Goal: Find specific page/section: Find specific page/section

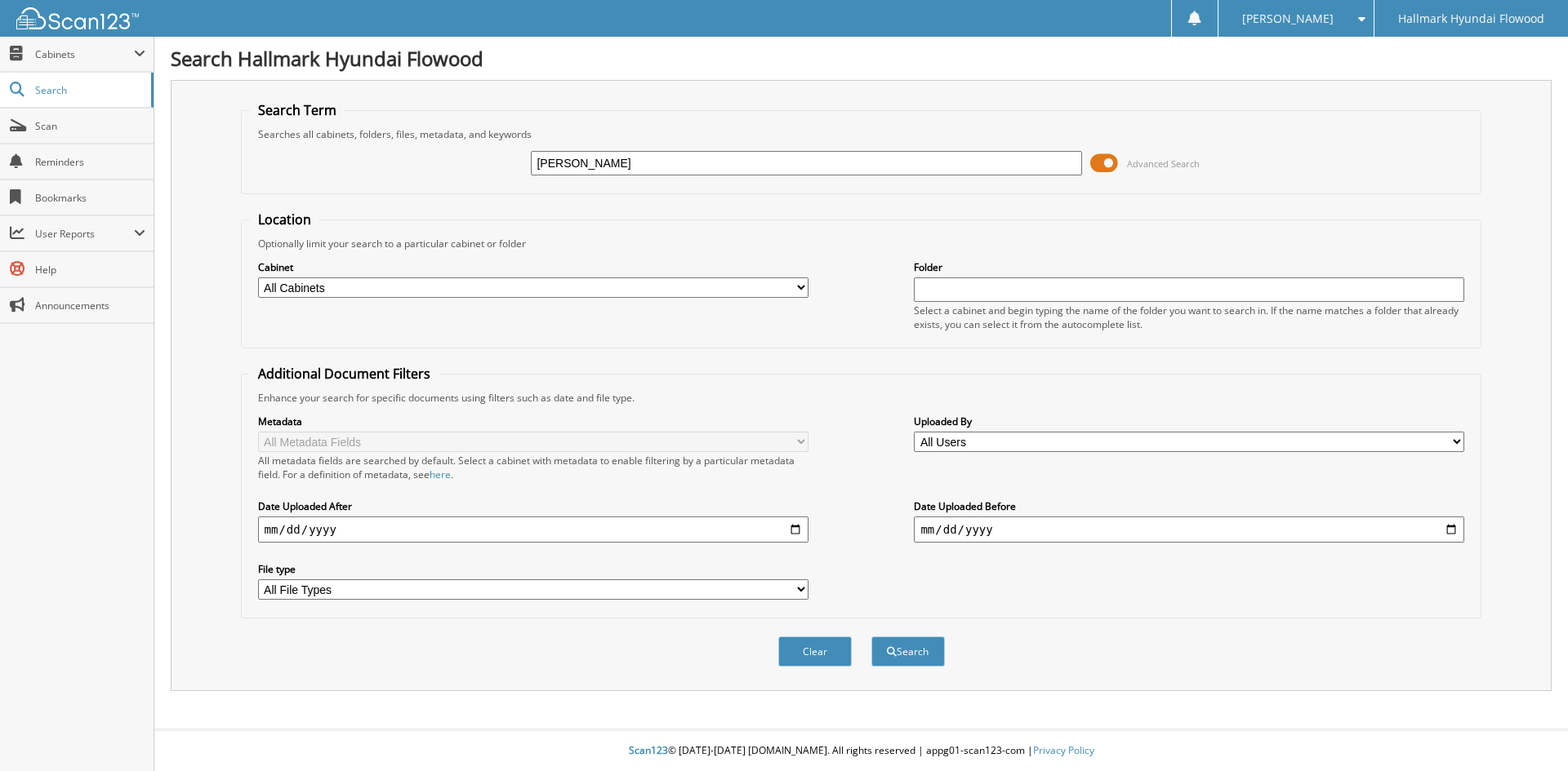
type input "[PERSON_NAME]"
click at [871, 637] on button "Search" at bounding box center [908, 651] width 74 height 30
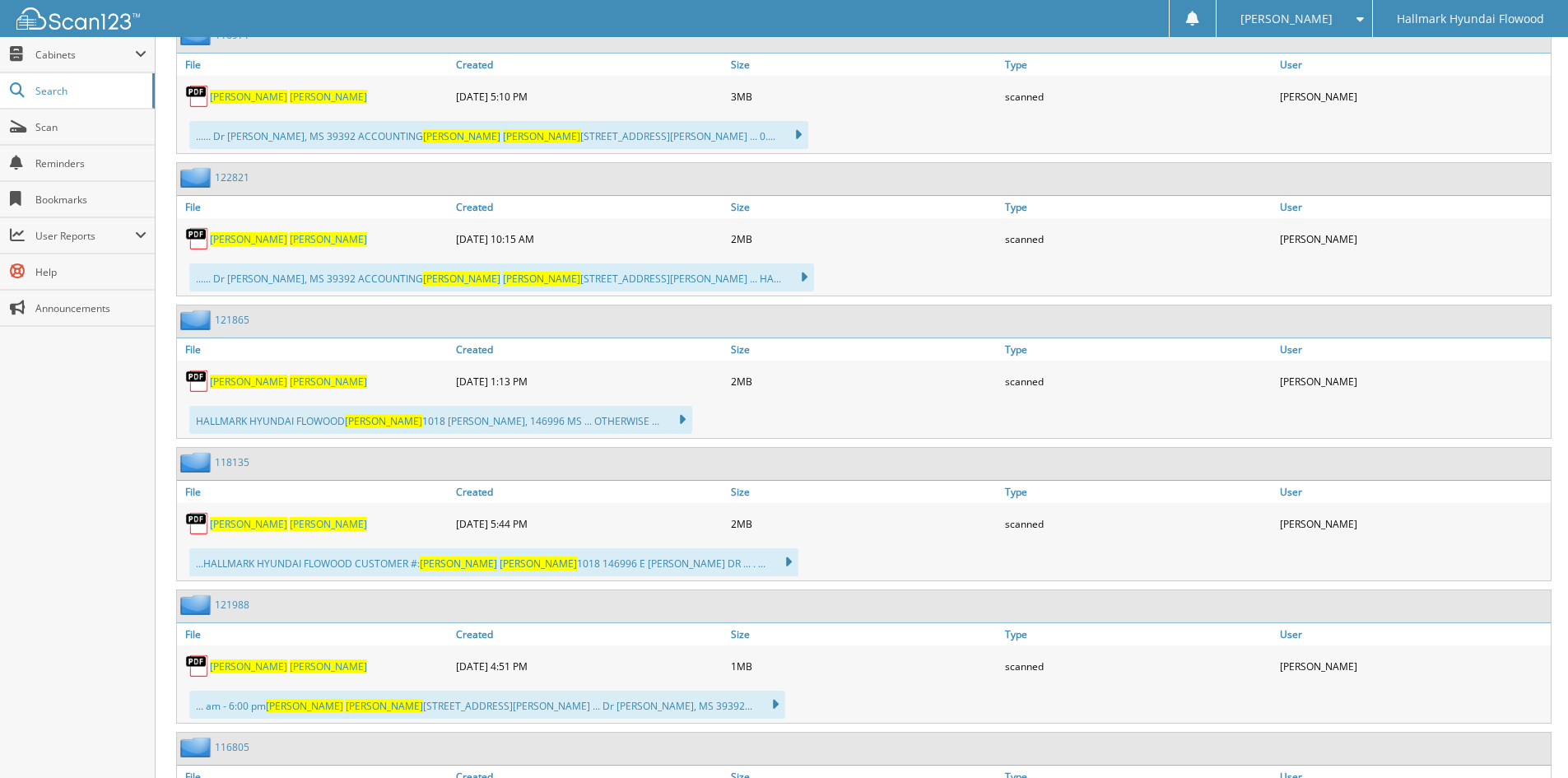
scroll to position [988, 0]
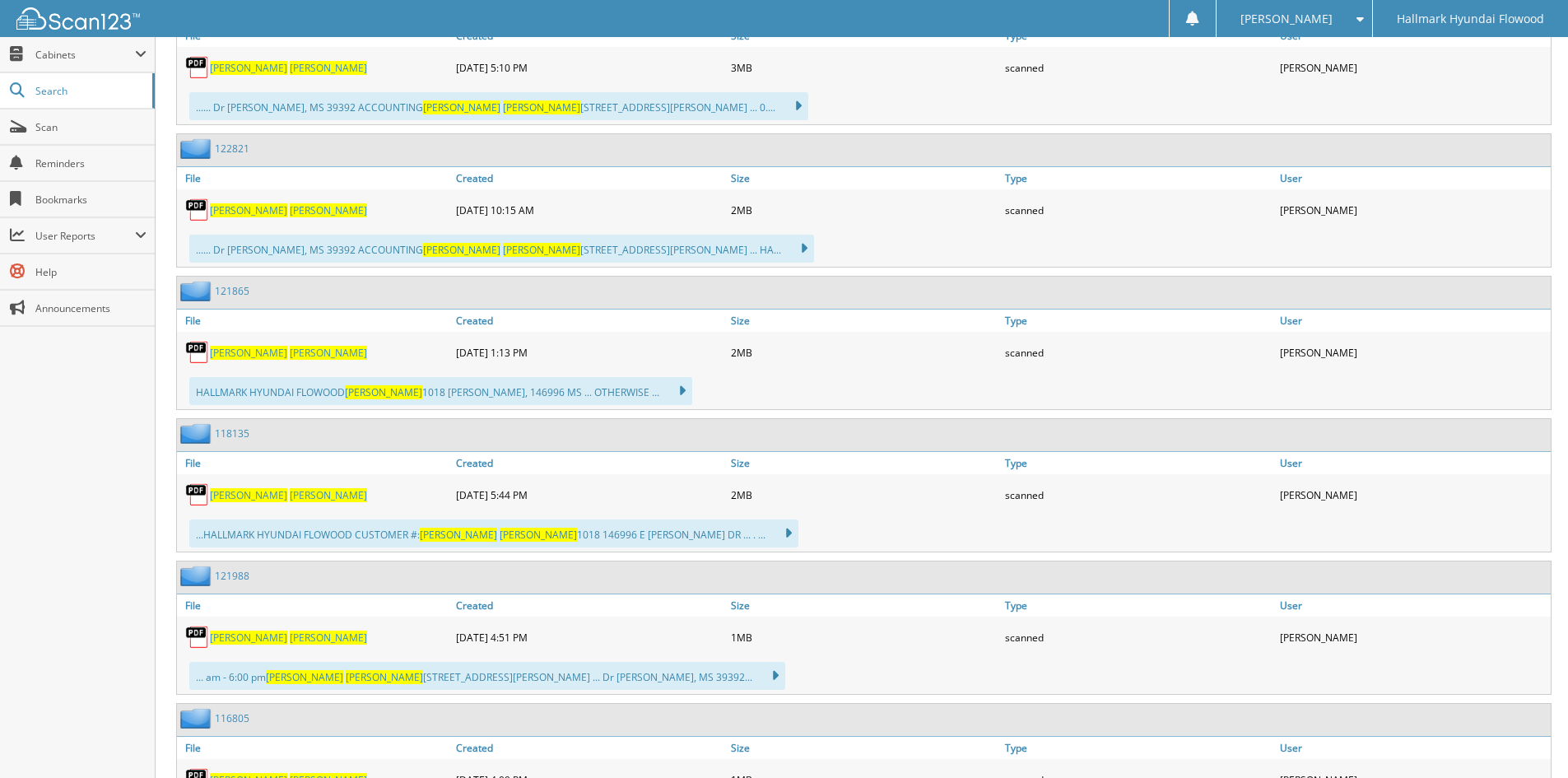
click at [289, 637] on span "[PERSON_NAME]" at bounding box center [328, 638] width 78 height 14
click at [237, 577] on link "121988" at bounding box center [232, 576] width 35 height 14
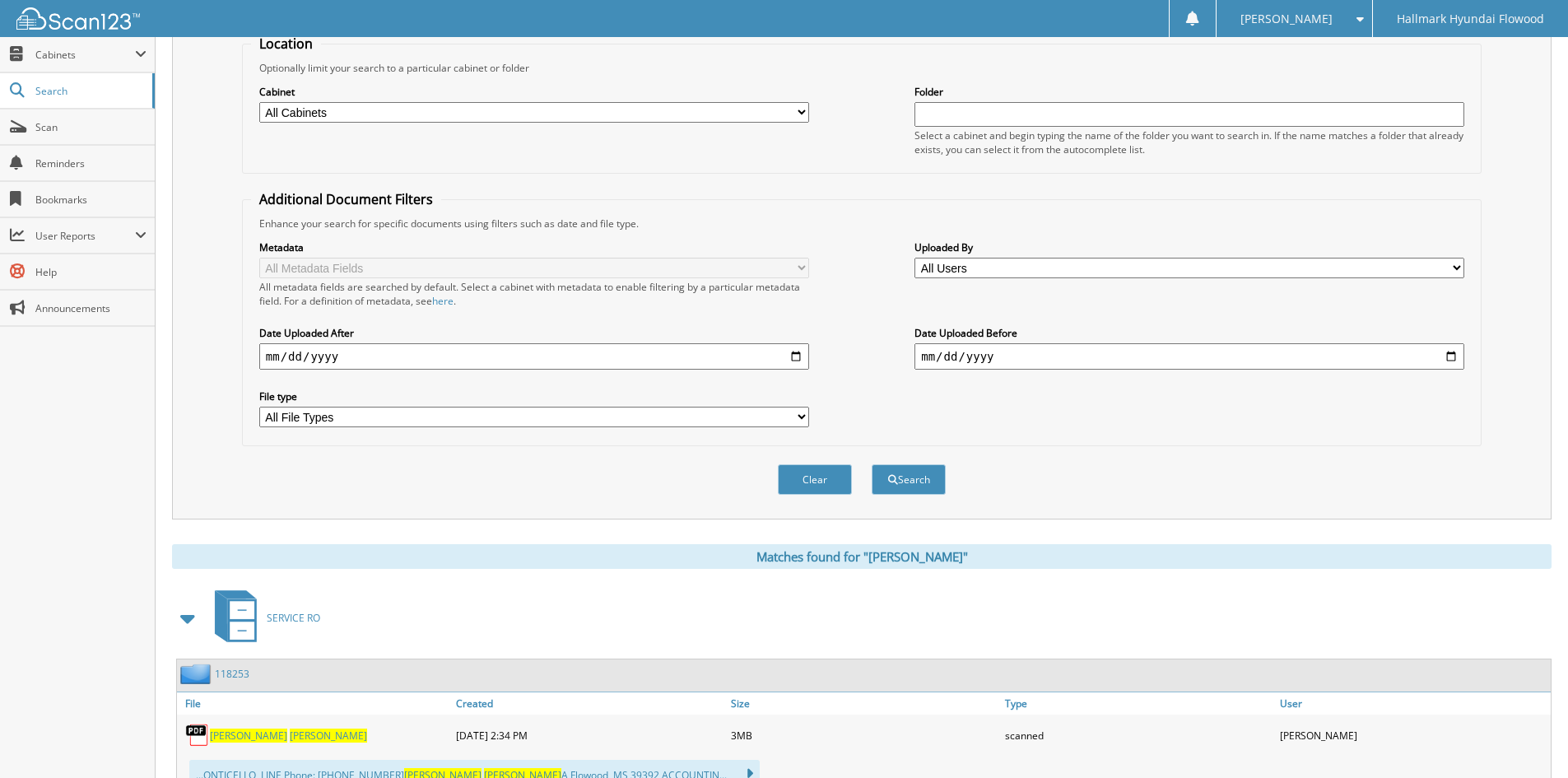
scroll to position [494, 0]
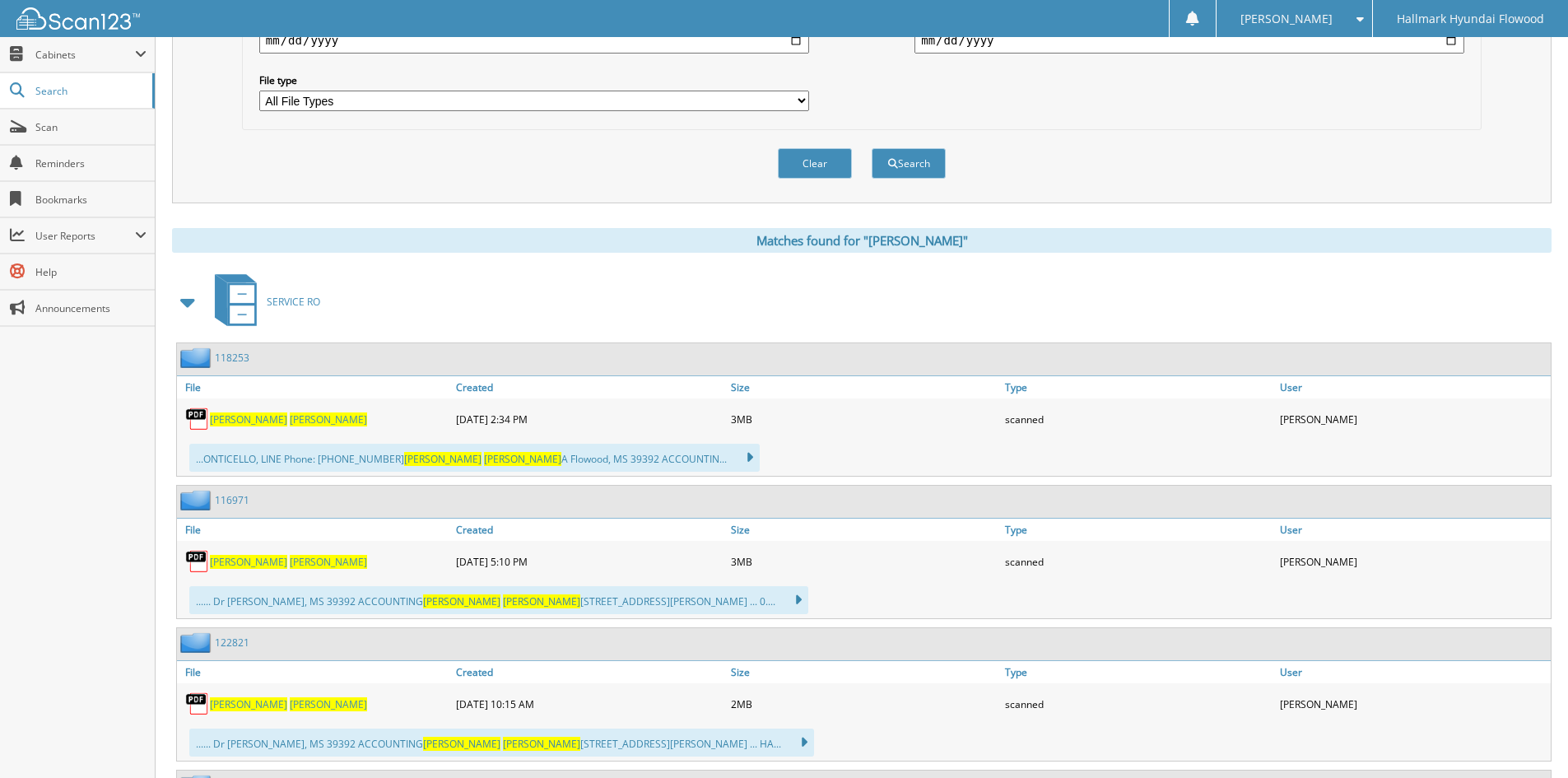
click at [229, 360] on link "118253" at bounding box center [232, 358] width 35 height 14
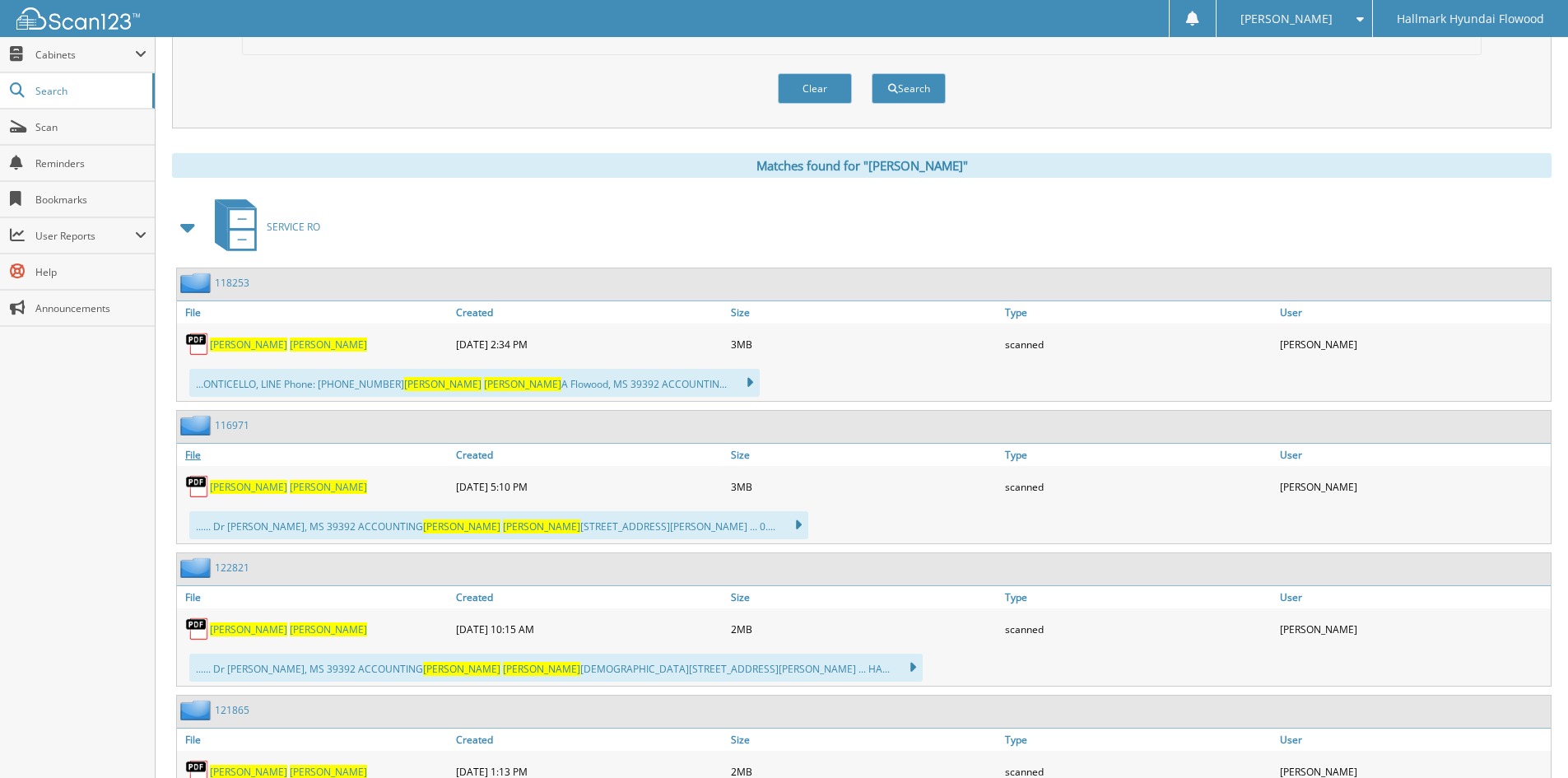
scroll to position [742, 0]
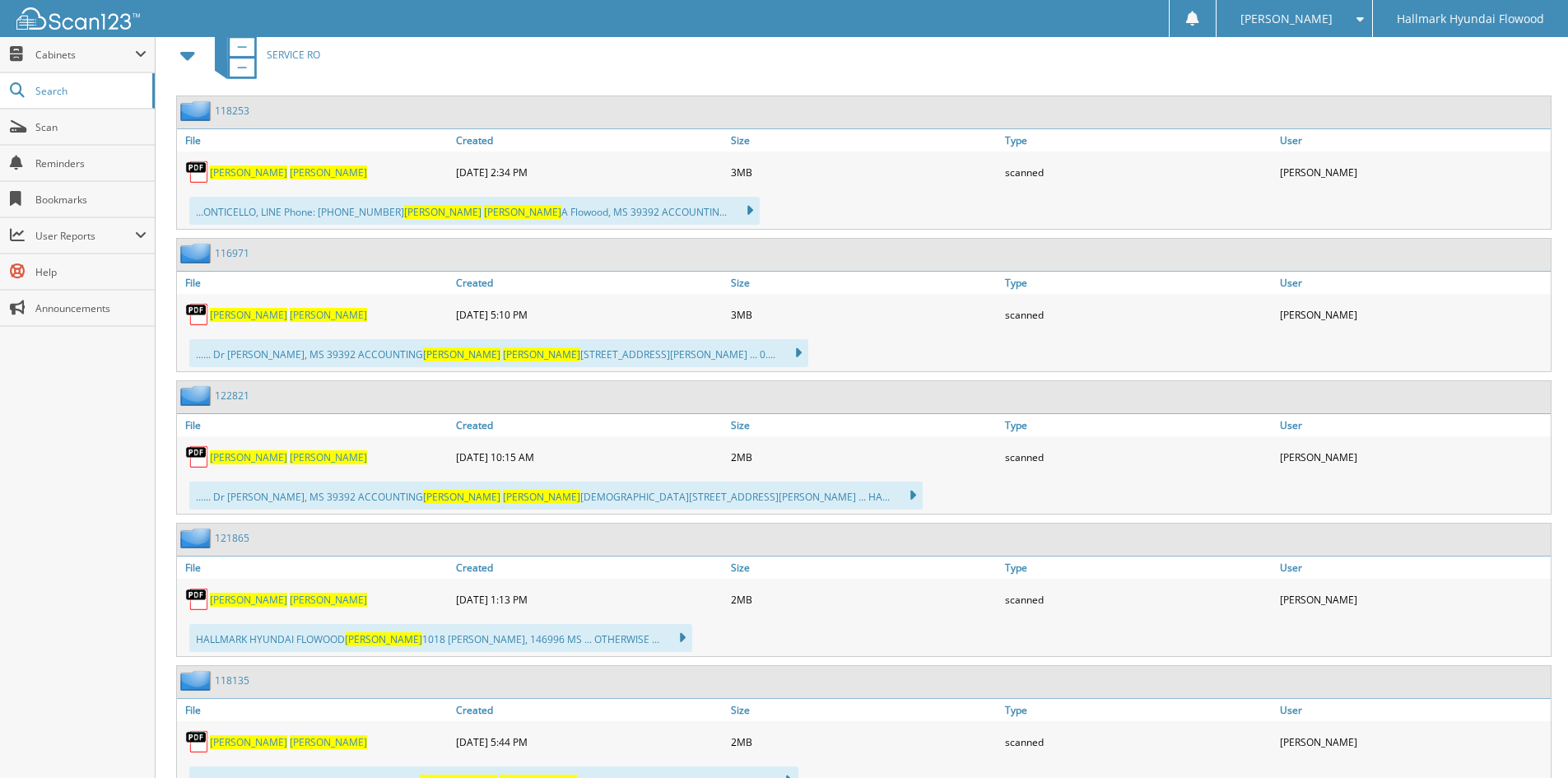
click at [238, 540] on link "121865" at bounding box center [232, 539] width 35 height 14
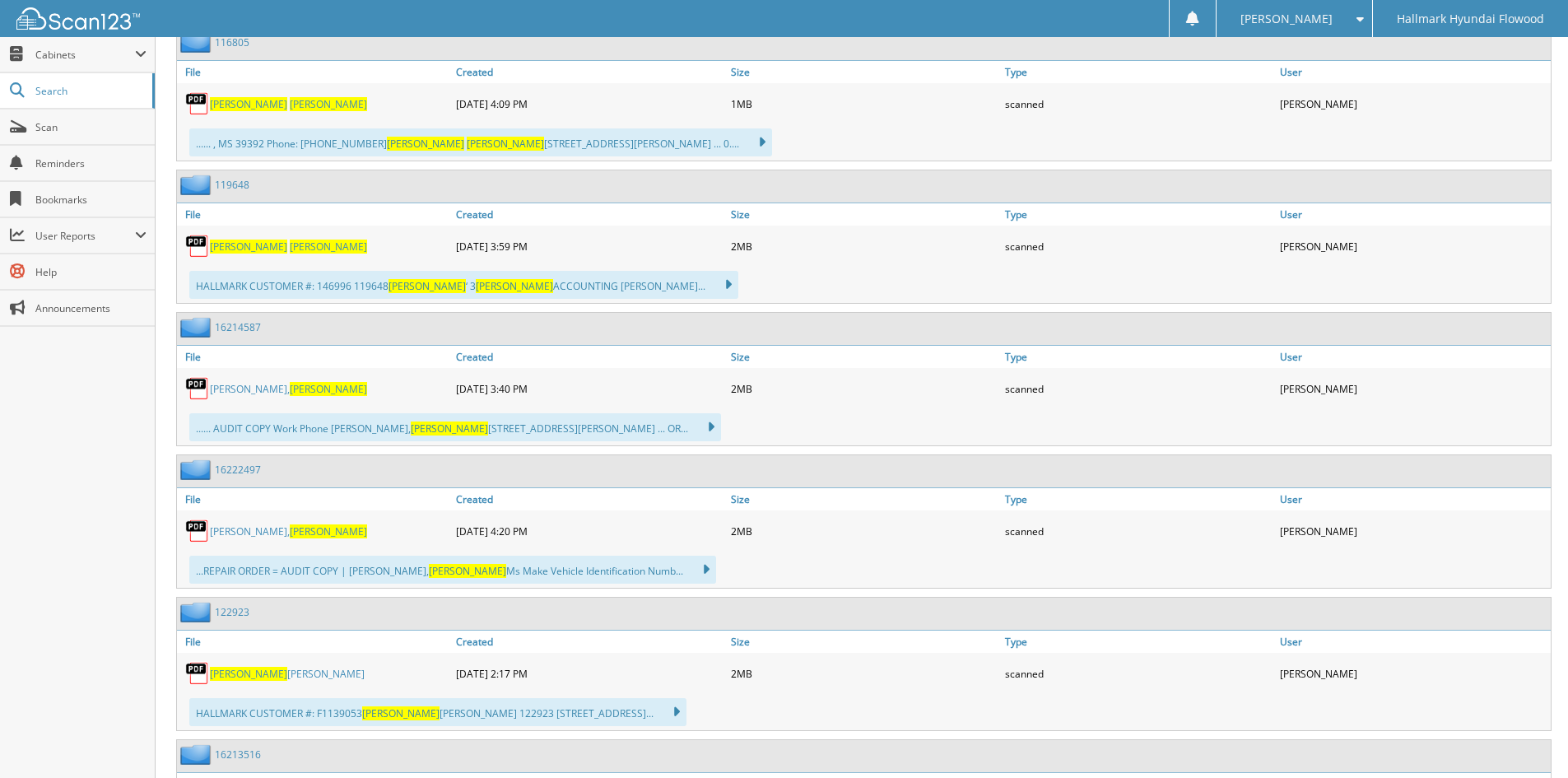
scroll to position [1648, 0]
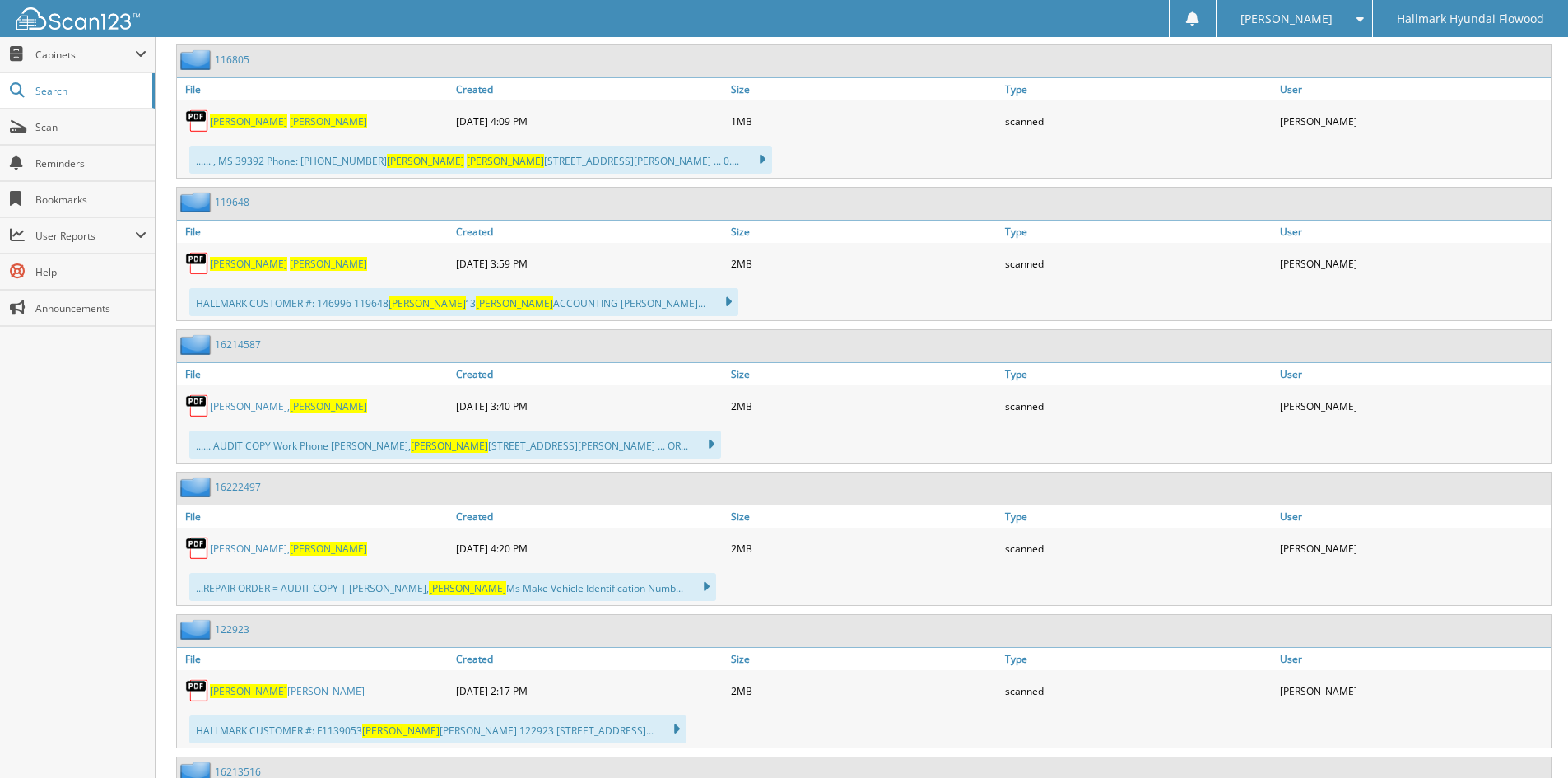
click at [232, 206] on link "119648" at bounding box center [232, 202] width 35 height 14
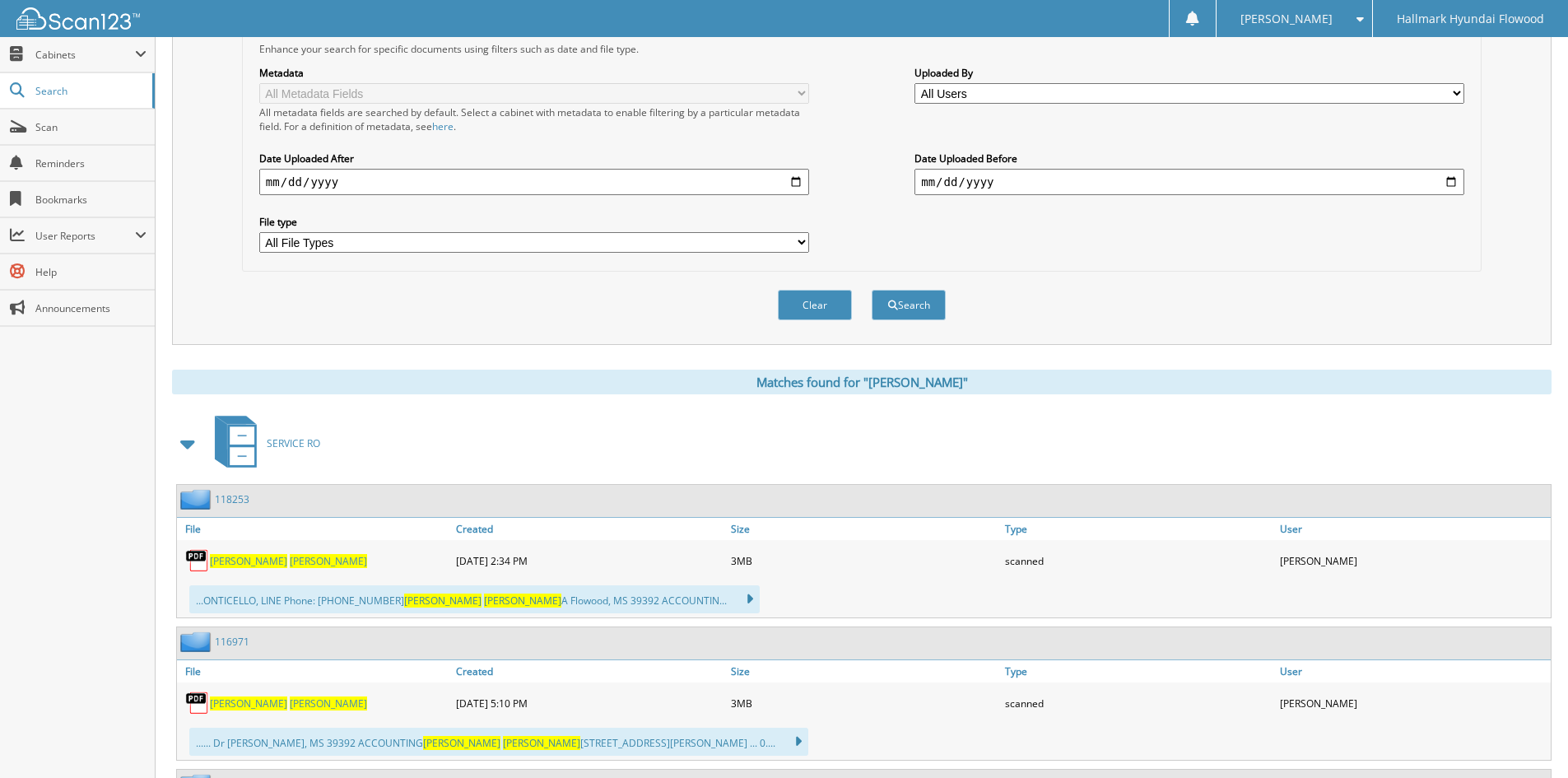
scroll to position [659, 0]
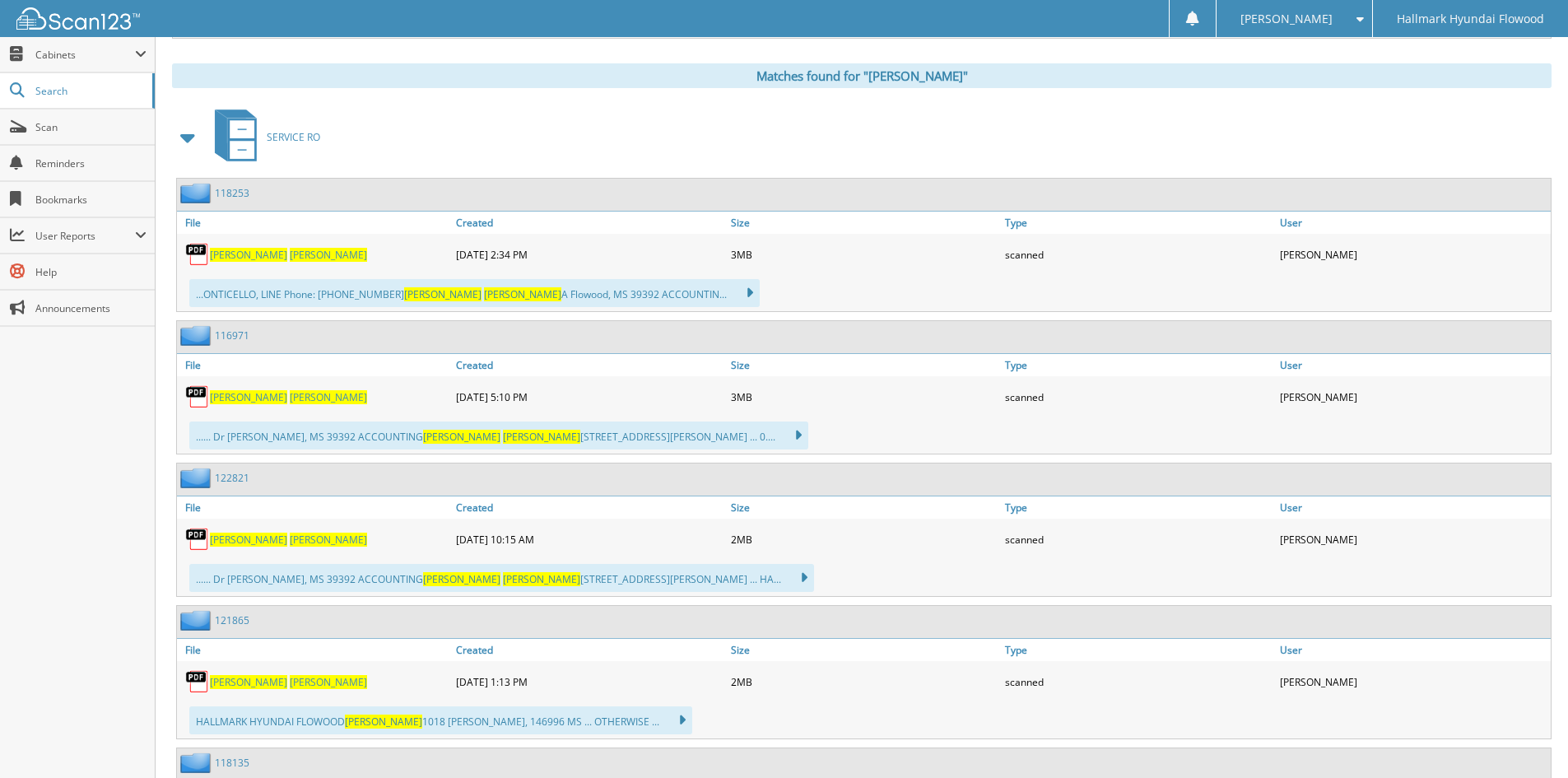
click at [232, 392] on link "[PERSON_NAME]" at bounding box center [289, 398] width 157 height 14
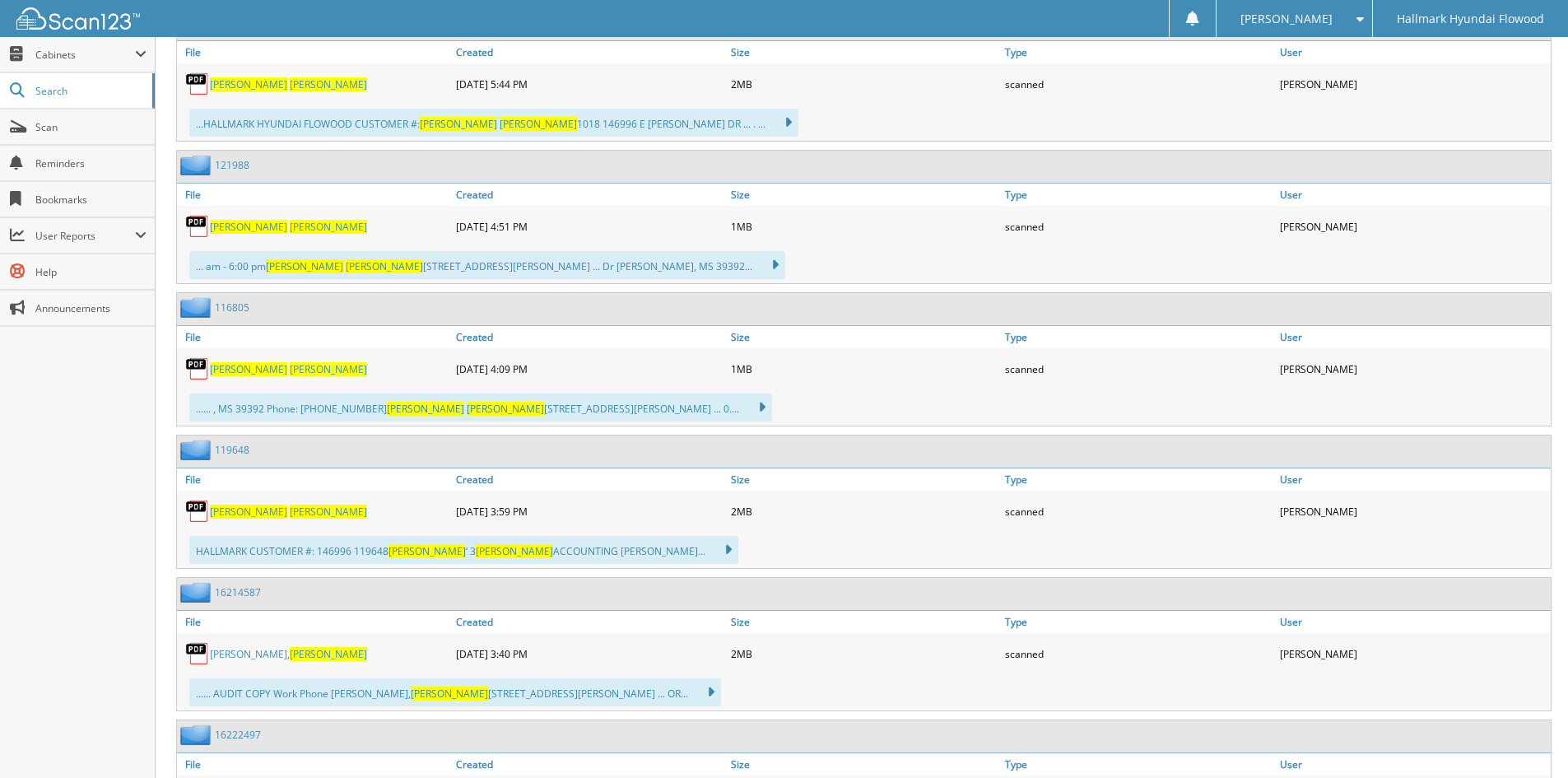
scroll to position [1400, 0]
click at [242, 455] on link "119648" at bounding box center [232, 450] width 35 height 14
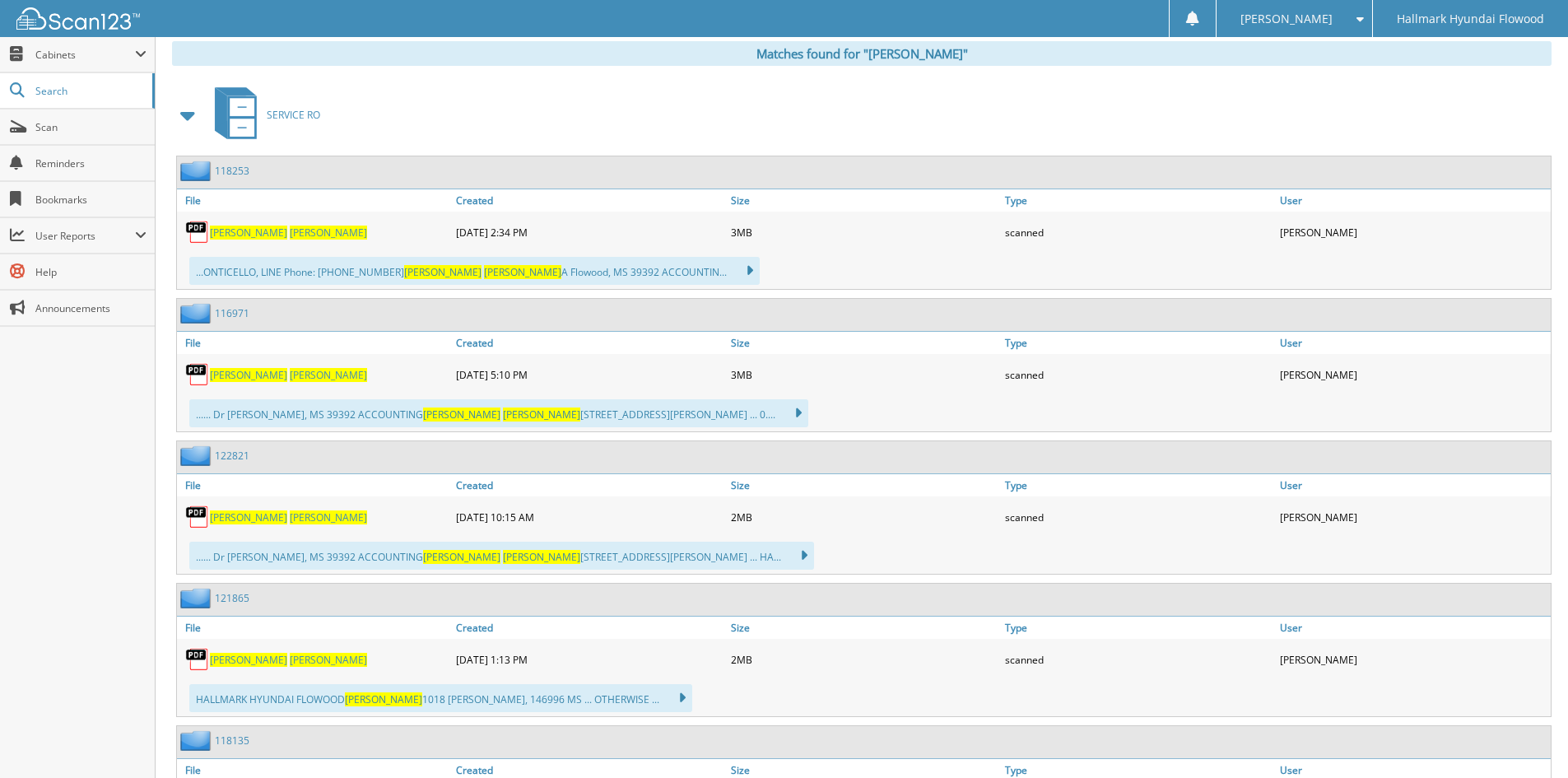
scroll to position [988, 0]
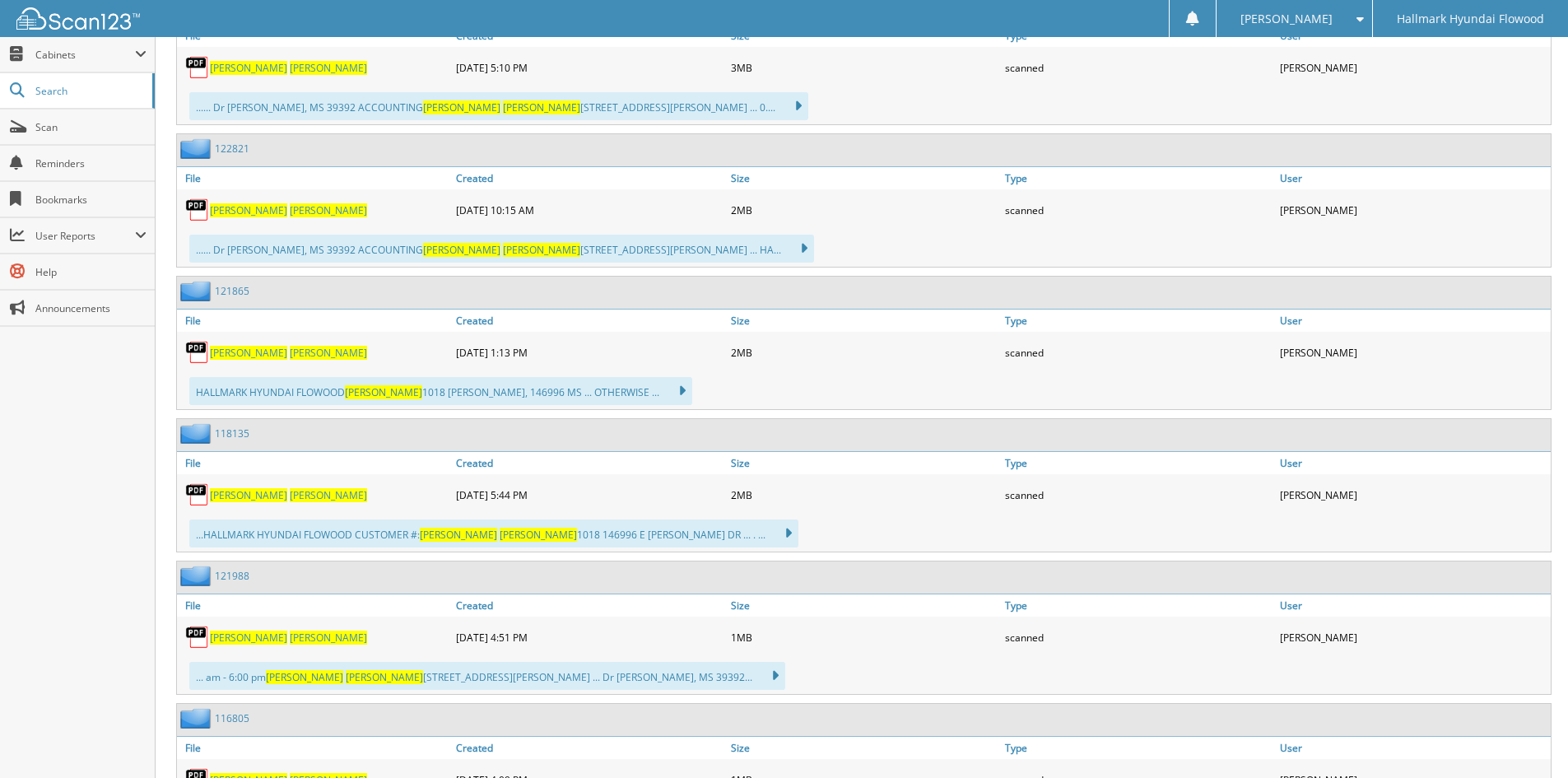
click at [289, 636] on span "[PERSON_NAME]" at bounding box center [328, 638] width 78 height 14
click at [235, 574] on link "121988" at bounding box center [232, 576] width 35 height 14
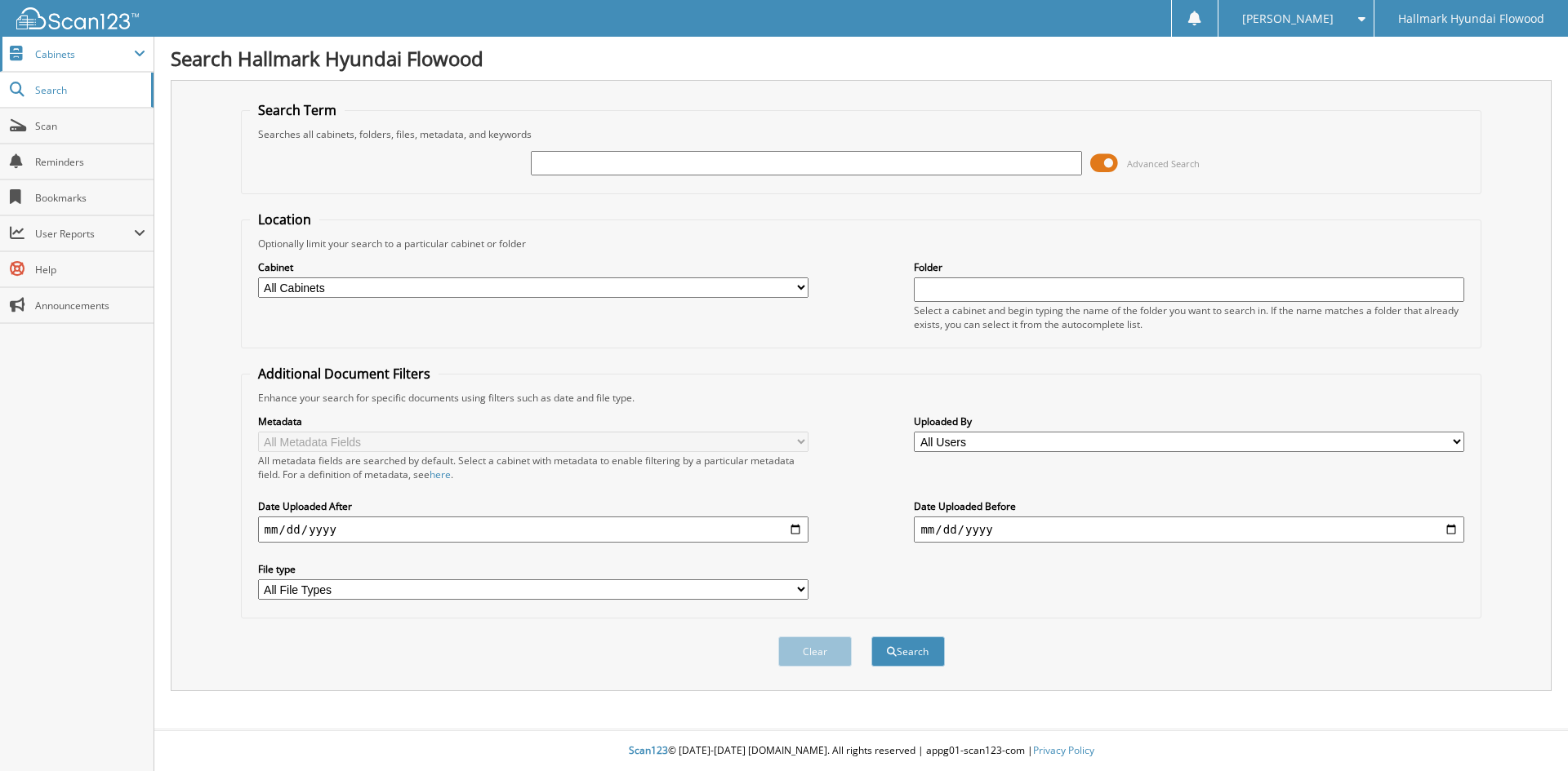
click at [97, 66] on span "Cabinets" at bounding box center [76, 54] width 153 height 35
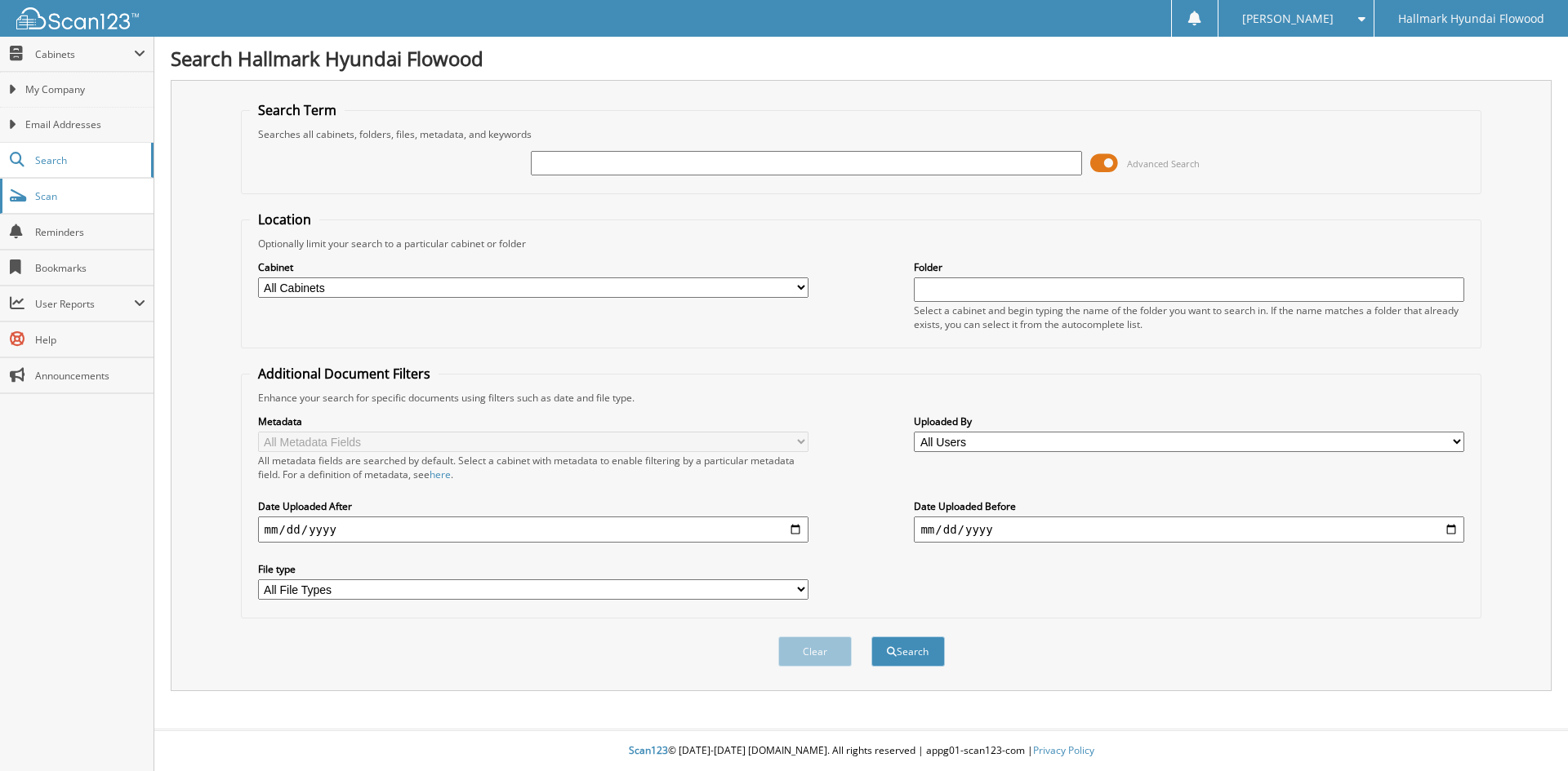
click at [61, 205] on link "Scan" at bounding box center [76, 196] width 153 height 35
